Goal: Task Accomplishment & Management: Complete application form

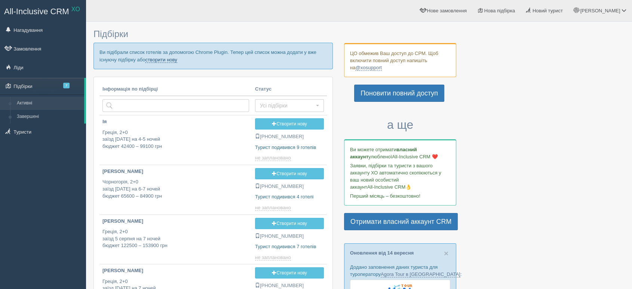
click at [162, 60] on link "створити нову" at bounding box center [161, 60] width 32 height 6
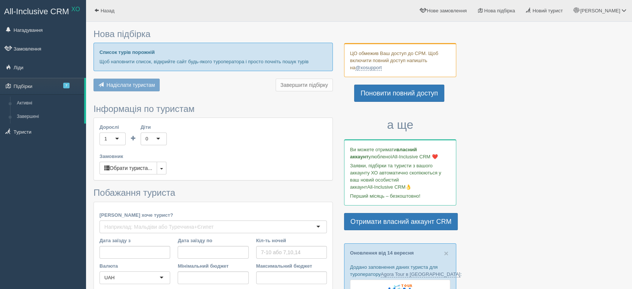
type input "8-12"
type input "77200"
type input "161500"
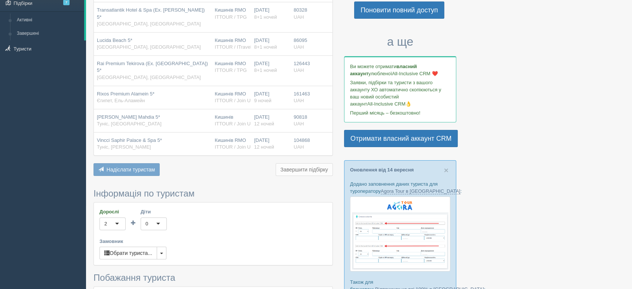
scroll to position [208, 0]
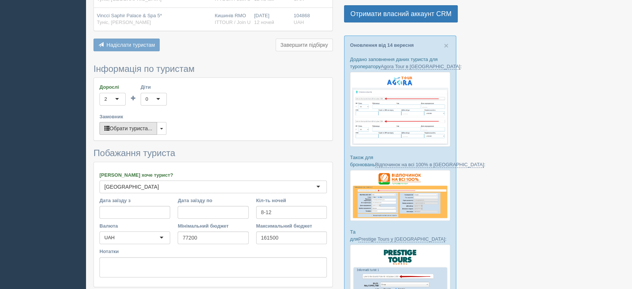
click at [150, 122] on button "Обрати туриста..." at bounding box center [129, 128] width 58 height 13
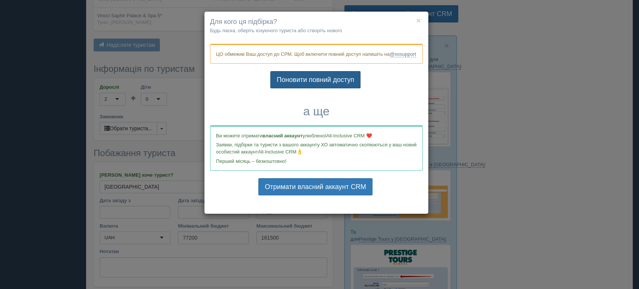
click at [279, 83] on link "Поновити повний доступ" at bounding box center [315, 79] width 90 height 17
click at [284, 87] on link "Поновити повний доступ" at bounding box center [315, 79] width 90 height 17
drag, startPoint x: 599, startPoint y: 196, endPoint x: 611, endPoint y: 218, distance: 24.5
click at [611, 218] on div "× Для кого ця підбірка? Будь ласка, оберіть існуючого туриста або створіть ново…" at bounding box center [319, 144] width 639 height 289
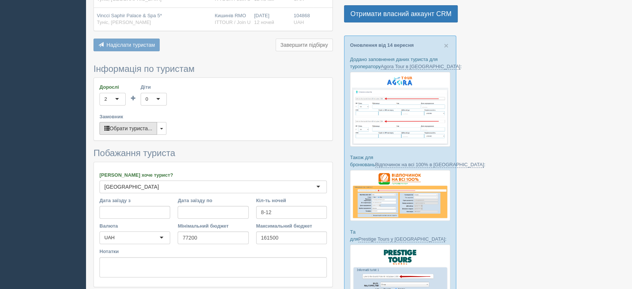
click at [143, 122] on button "Обрати туриста..." at bounding box center [129, 128] width 58 height 13
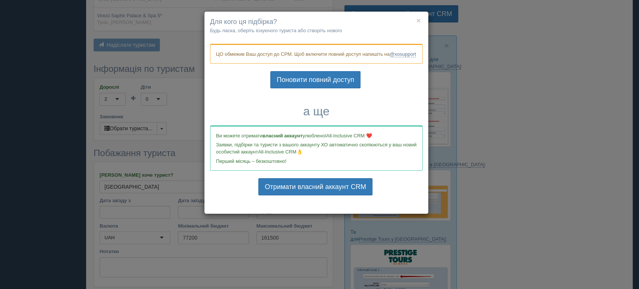
click at [553, 137] on div "× Для кого ця підбірка? Будь ласка, оберіть існуючого туриста або створіть ново…" at bounding box center [319, 144] width 639 height 289
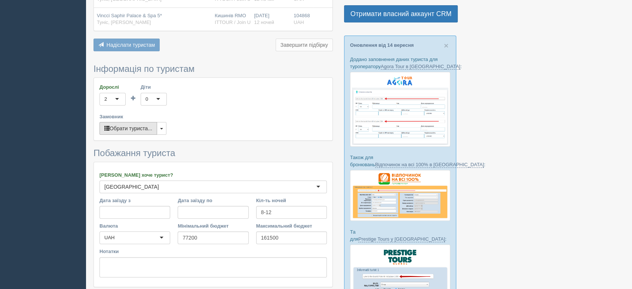
click at [138, 122] on button "Обрати туриста..." at bounding box center [129, 128] width 58 height 13
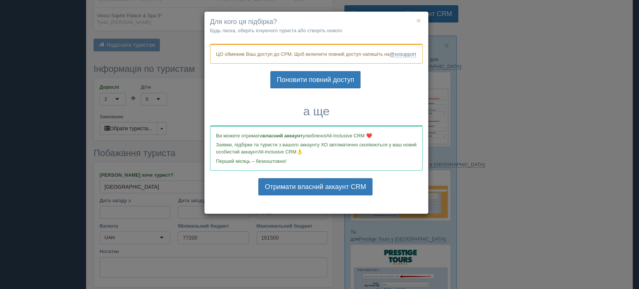
click at [471, 173] on div "× Для кого ця підбірка? Будь ласка, оберіть існуючого туриста або створіть ново…" at bounding box center [319, 144] width 639 height 289
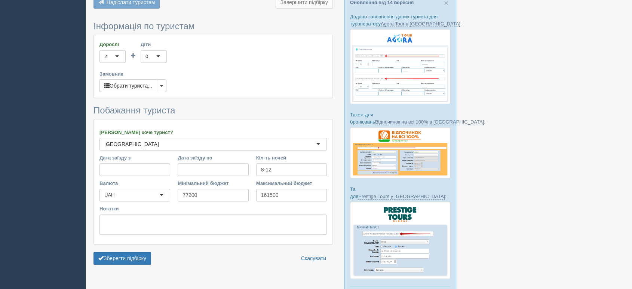
scroll to position [291, 0]
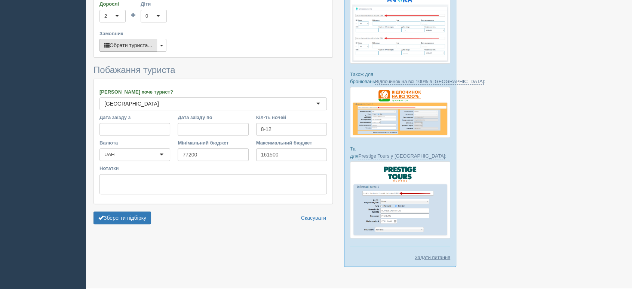
click at [137, 39] on button "Обрати туриста..." at bounding box center [129, 45] width 58 height 13
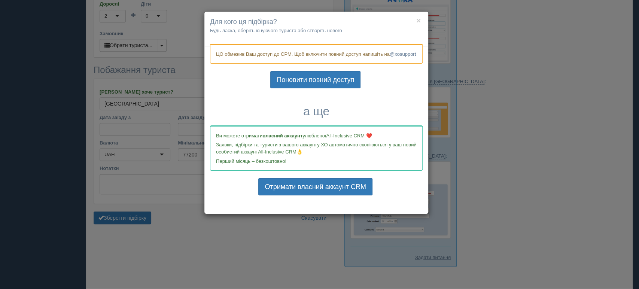
click at [511, 107] on div "× Для кого ця підбірка? Будь ласка, оберіть існуючого туриста або створіть ново…" at bounding box center [319, 144] width 639 height 289
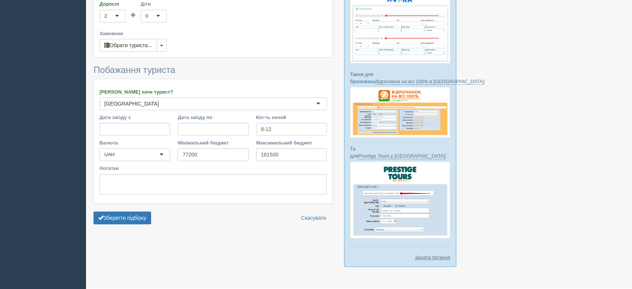
click at [490, 51] on div at bounding box center [359, 4] width 531 height 539
